Goal: Transaction & Acquisition: Purchase product/service

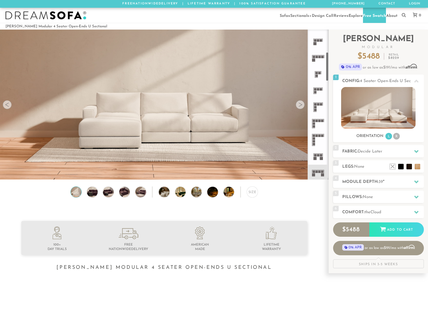
scroll to position [117, 0]
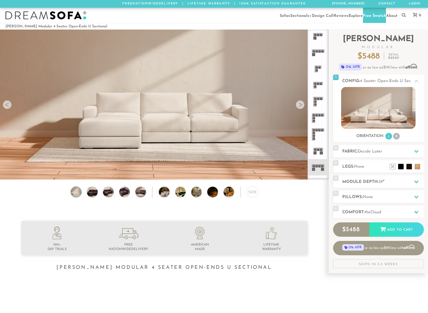
click at [320, 168] on rect at bounding box center [319, 166] width 2 height 2
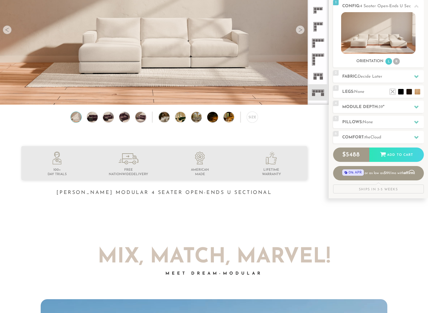
scroll to position [80, 0]
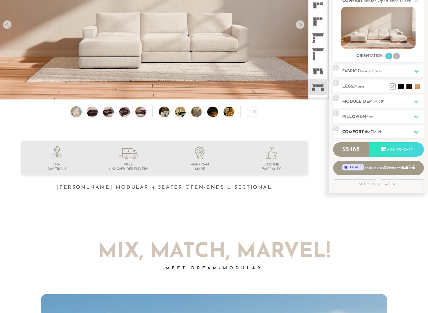
click at [361, 135] on h2 "Comfort: the Cloud" at bounding box center [383, 132] width 82 height 6
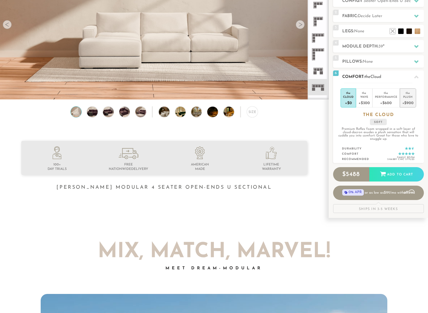
click at [409, 103] on div "+$900" at bounding box center [407, 103] width 11 height 8
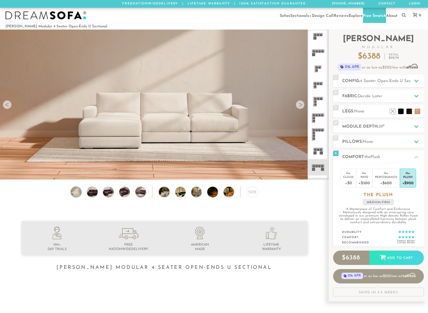
scroll to position [2, 0]
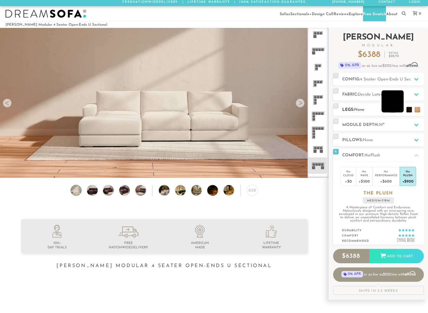
click at [400, 113] on li at bounding box center [392, 101] width 22 height 22
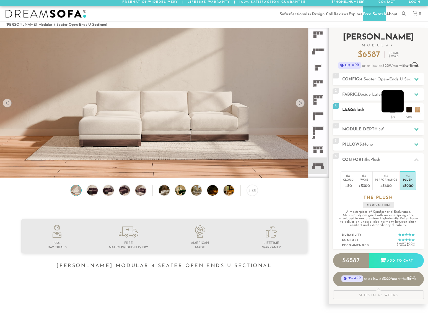
click at [400, 113] on li at bounding box center [392, 101] width 22 height 22
click at [364, 82] on span "4 Seater Open-Ends U Sectional" at bounding box center [390, 79] width 61 height 4
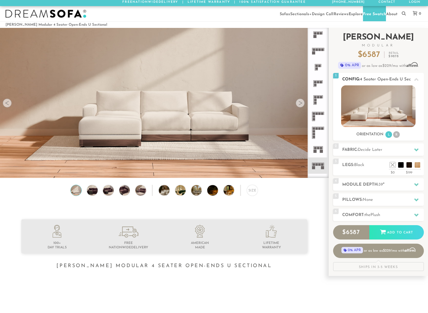
click at [364, 82] on span "4 Seater Open-Ends U Sectional" at bounding box center [390, 79] width 61 height 4
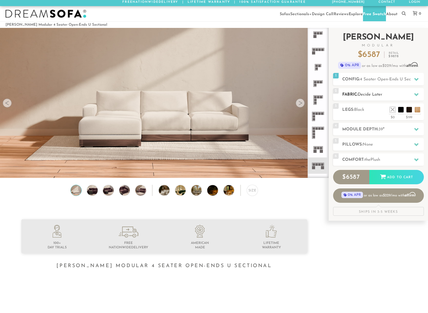
click at [371, 97] on span "Decide Later" at bounding box center [369, 95] width 25 height 4
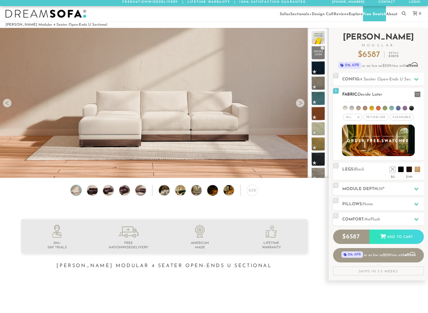
click at [380, 121] on span "Pet/Kid Use x" at bounding box center [375, 117] width 25 height 7
click at [398, 121] on span "Cleanable x" at bounding box center [403, 117] width 24 height 7
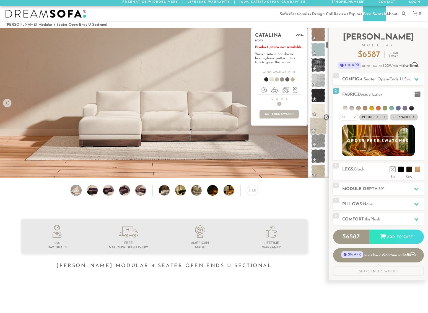
scroll to position [295, 0]
click at [317, 140] on span at bounding box center [317, 138] width 17 height 17
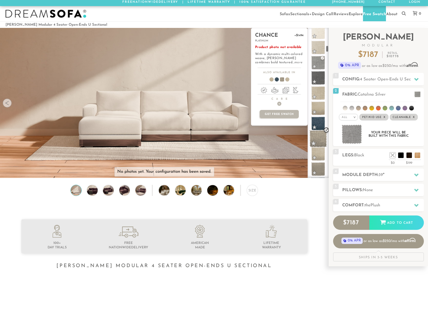
scroll to position [374, 0]
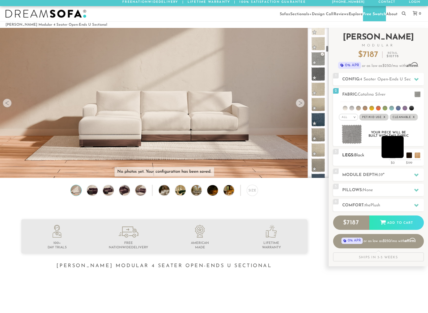
click at [402, 158] on li at bounding box center [392, 147] width 22 height 22
click at [398, 178] on h2 "Module Depth: 39 "" at bounding box center [383, 175] width 82 height 6
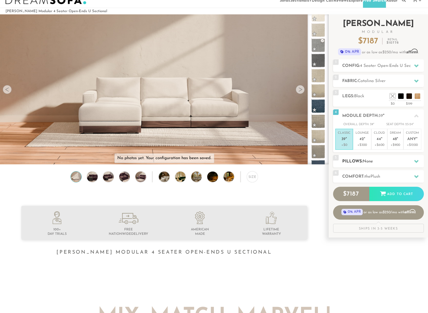
scroll to position [20, 0]
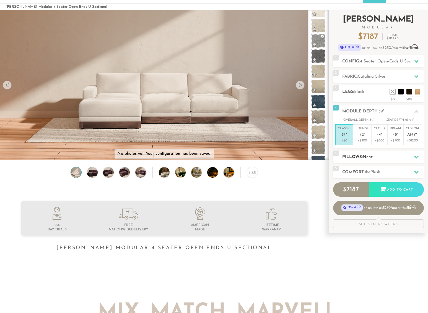
click at [369, 159] on span "None" at bounding box center [367, 157] width 10 height 4
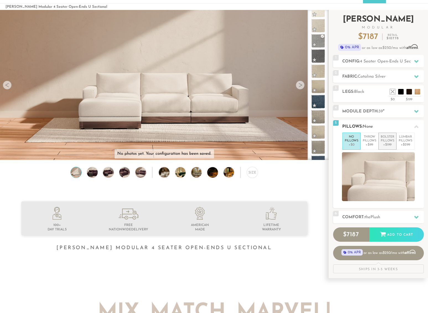
click at [392, 143] on p "Bolster Pillows" at bounding box center [387, 139] width 14 height 8
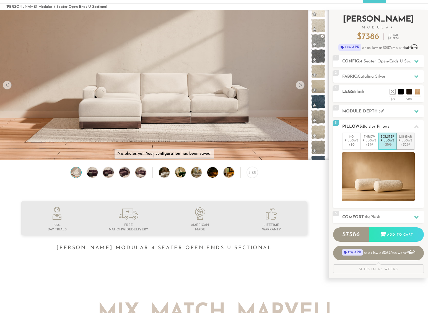
click at [402, 147] on p "+$299" at bounding box center [405, 145] width 14 height 4
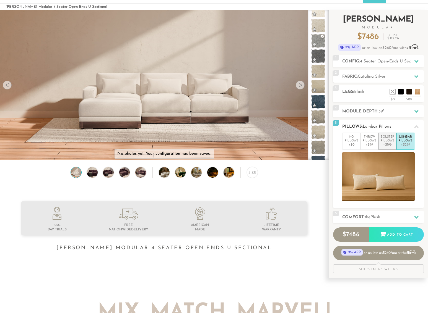
click at [384, 147] on p "+$199" at bounding box center [387, 145] width 14 height 4
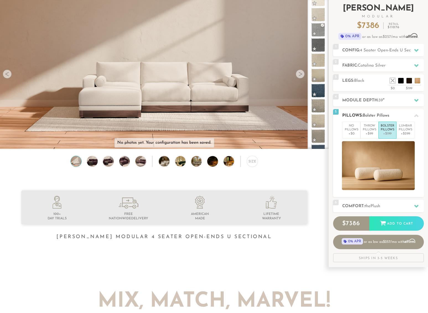
scroll to position [41, 0]
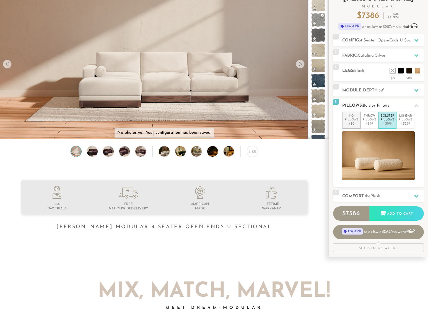
click at [357, 126] on p "+$0" at bounding box center [351, 124] width 14 height 4
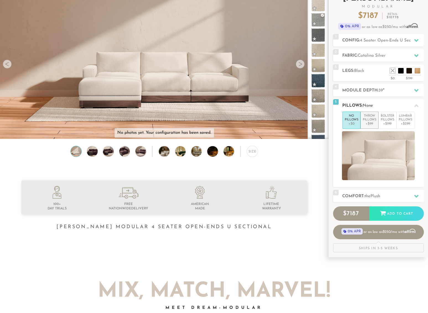
click at [372, 122] on p "Throw Pillows" at bounding box center [369, 118] width 14 height 8
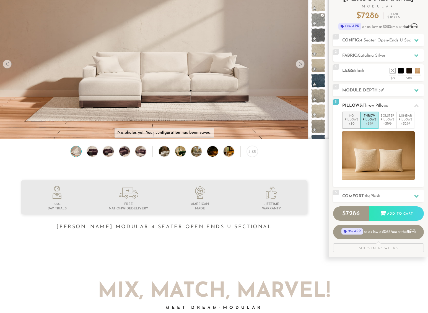
click at [346, 122] on p "No Pillows" at bounding box center [351, 118] width 14 height 8
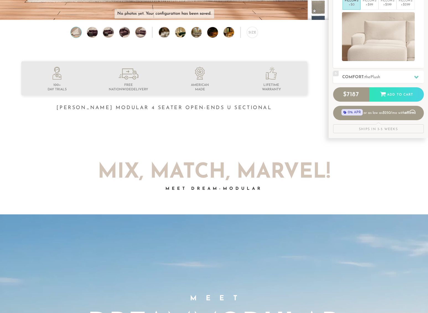
scroll to position [0, 0]
